Goal: Transaction & Acquisition: Purchase product/service

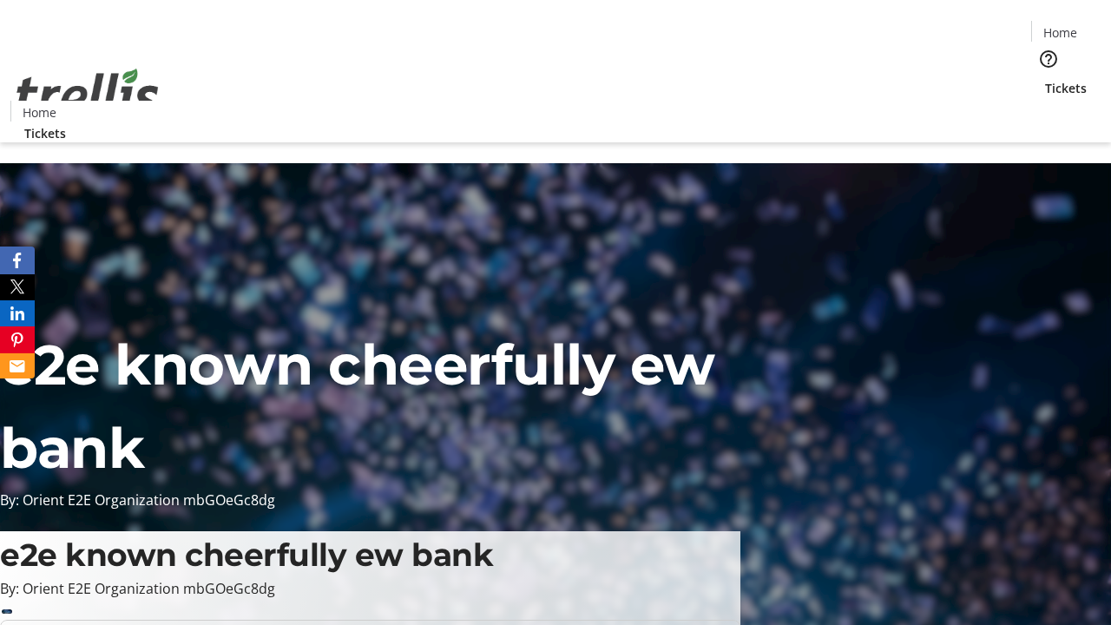
click at [1045, 79] on span "Tickets" at bounding box center [1066, 88] width 42 height 18
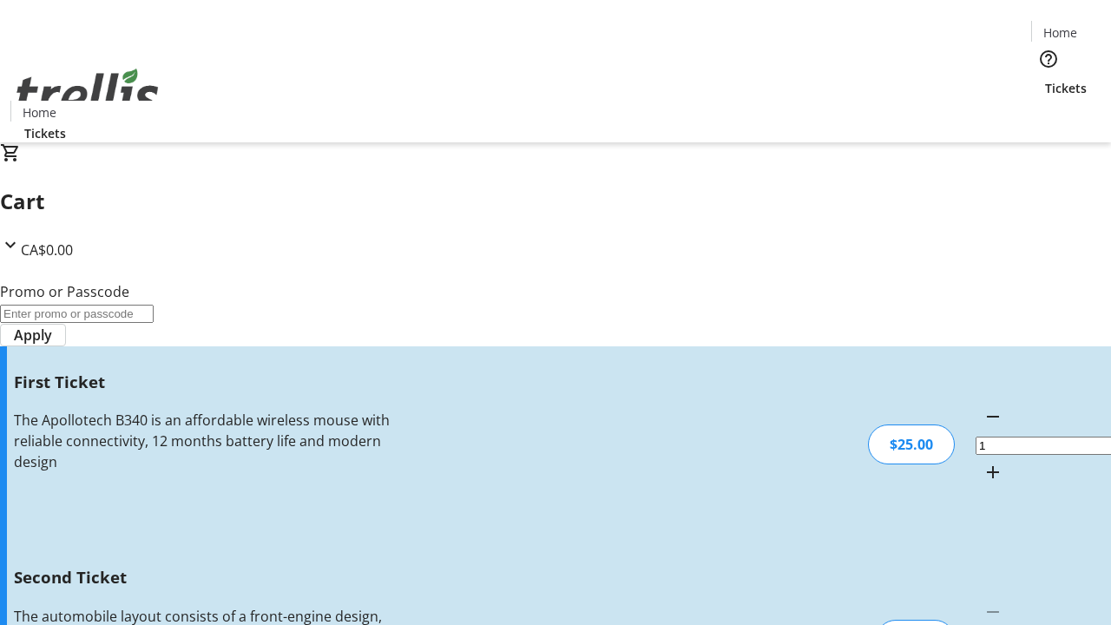
type input "2"
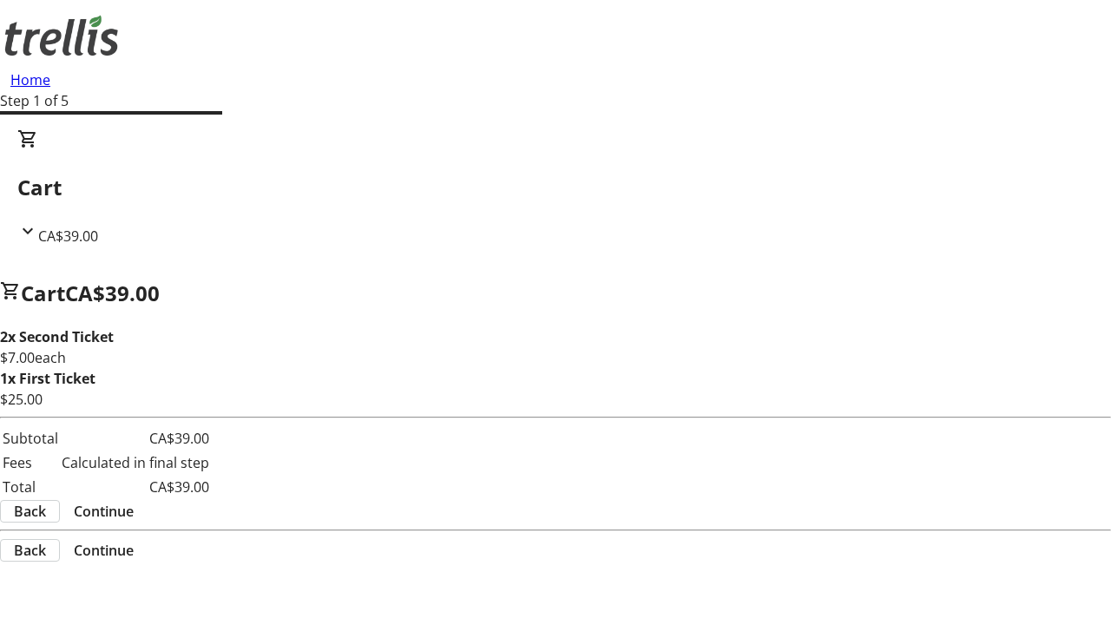
click at [134, 514] on span "Continue" at bounding box center [104, 511] width 60 height 21
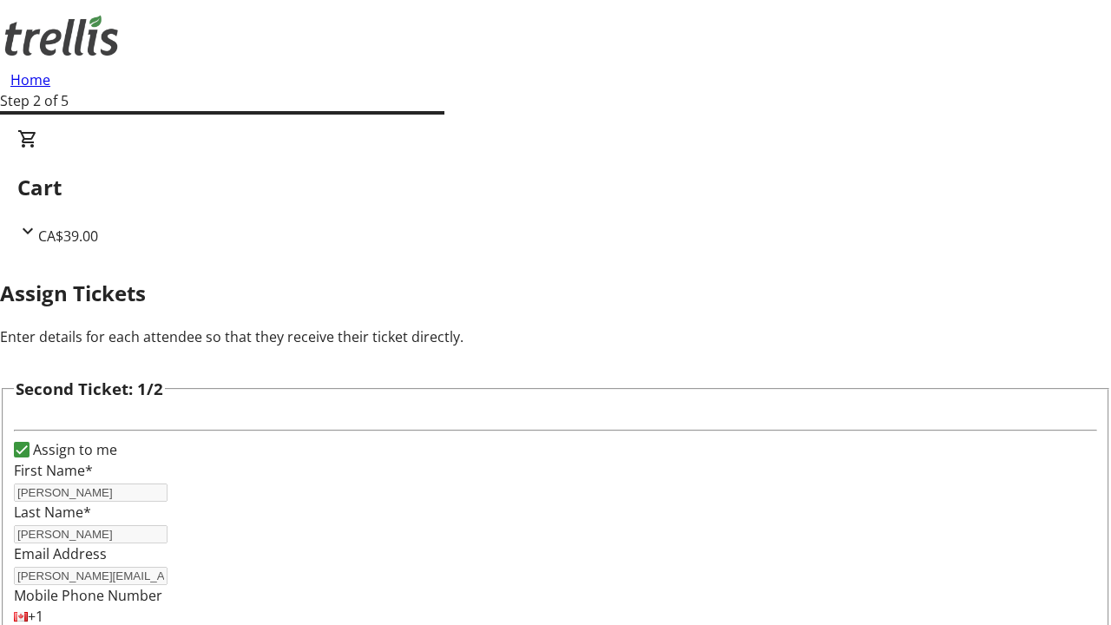
scroll to position [284, 0]
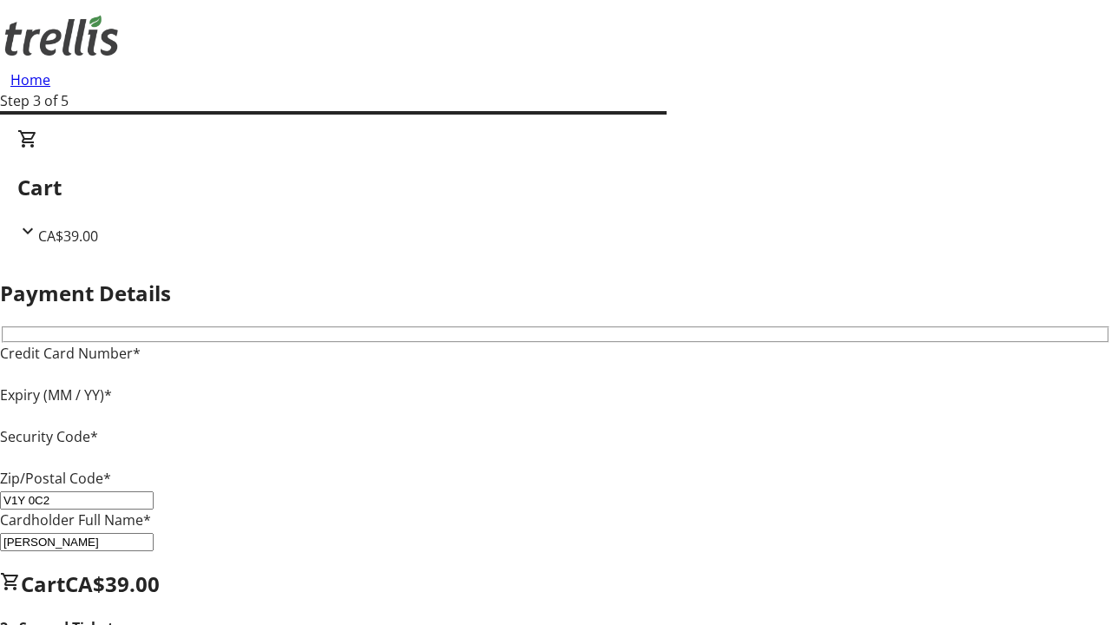
type input "V1Y 0C2"
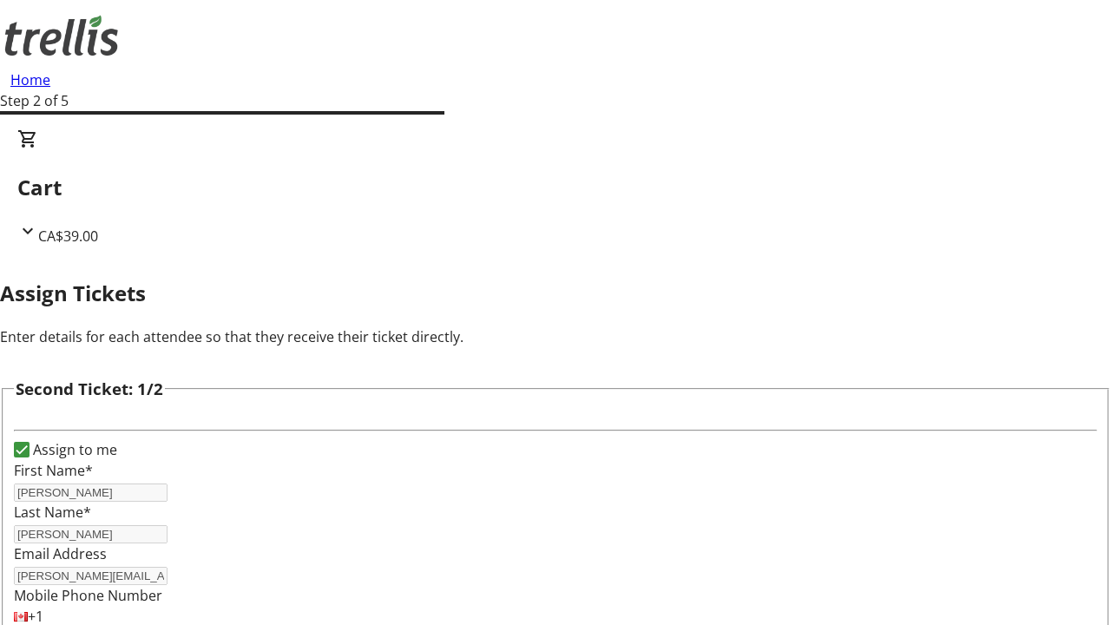
type input "Name"
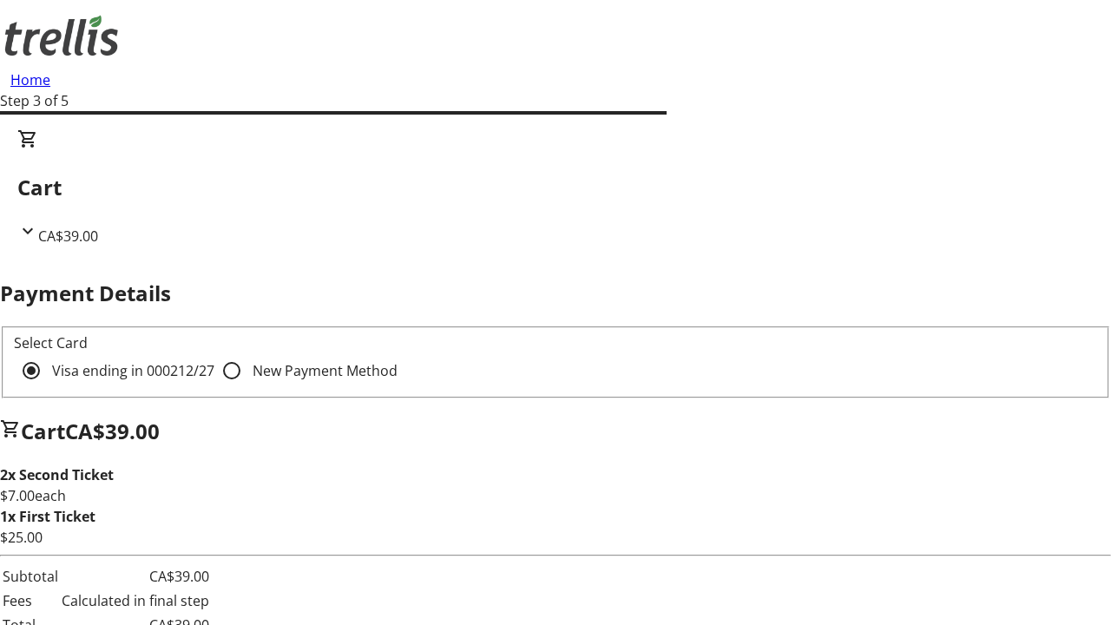
click at [214, 353] on input "New Payment Method" at bounding box center [231, 370] width 35 height 35
radio input "true"
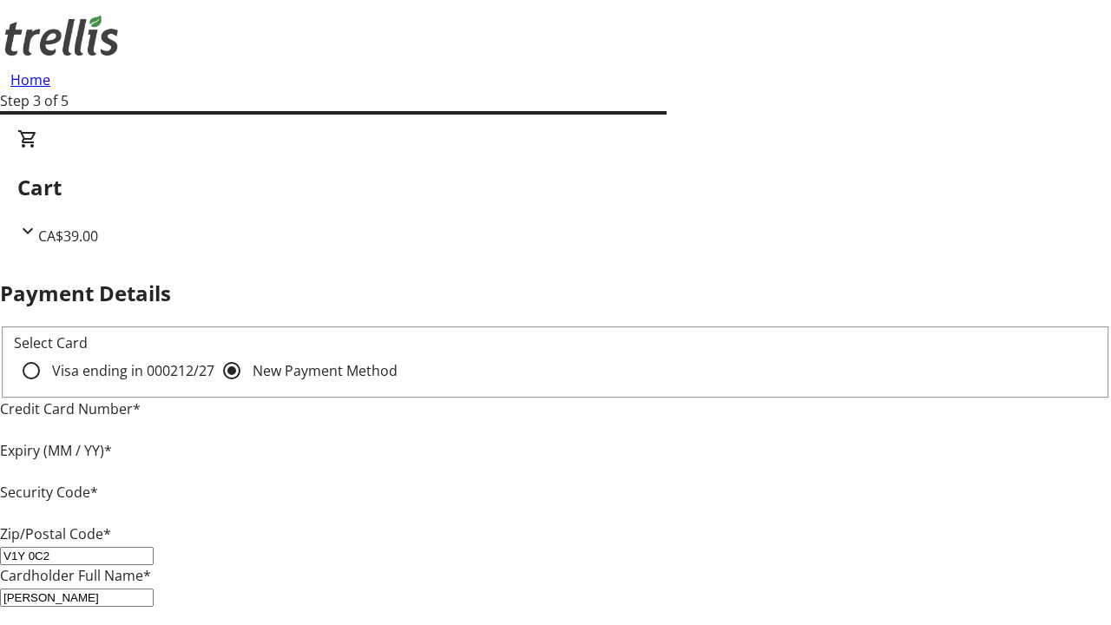
type input "V1Y 0C2"
